Goal: Check status

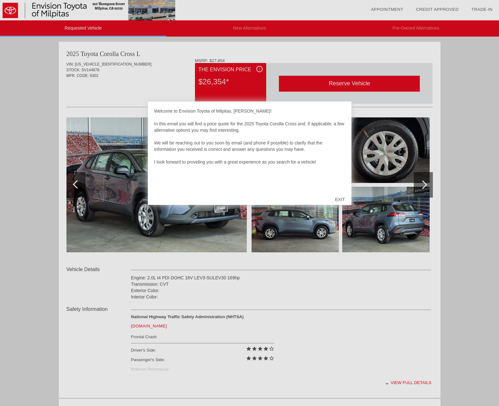
click at [341, 197] on div "EXIT" at bounding box center [340, 199] width 23 height 19
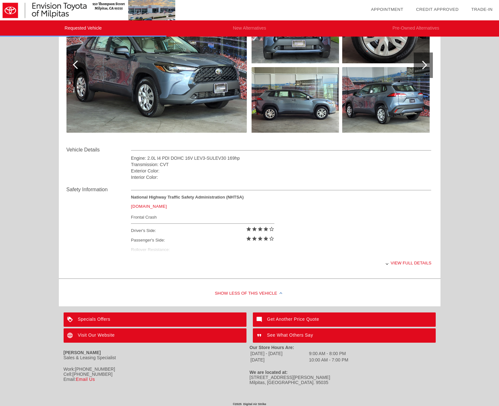
scroll to position [123, 0]
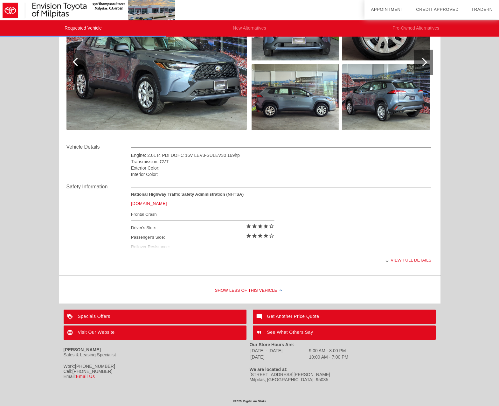
click at [140, 317] on div "Specials Offers" at bounding box center [155, 317] width 183 height 14
click at [95, 317] on div "Specials Offers" at bounding box center [155, 317] width 183 height 14
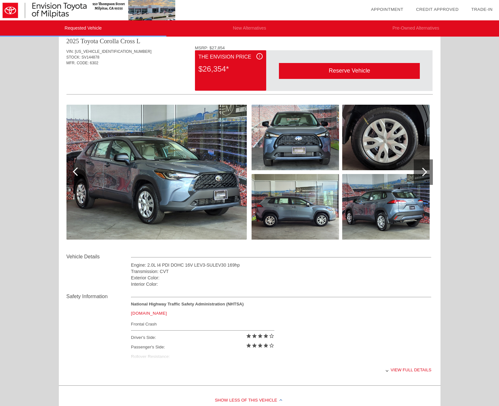
scroll to position [0, 0]
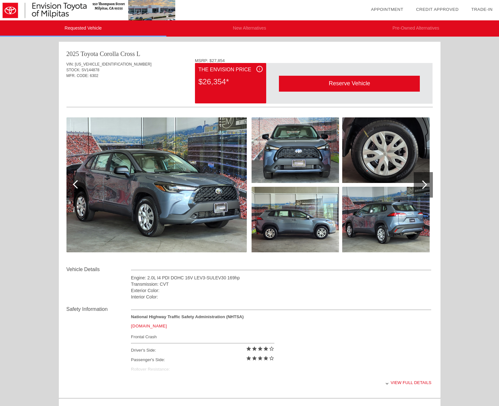
click at [93, 69] on span "SV144878" at bounding box center [90, 70] width 18 height 4
copy span "SV144878"
click at [260, 70] on div "i" at bounding box center [260, 69] width 6 height 6
